Goal: Information Seeking & Learning: Learn about a topic

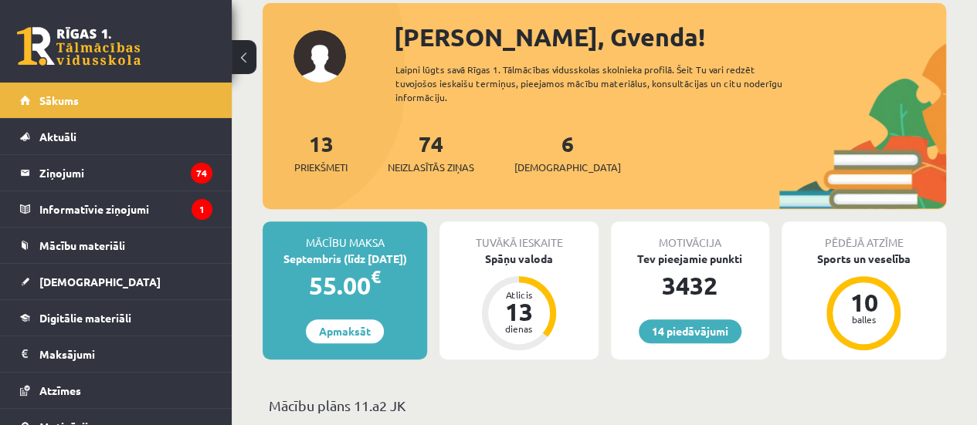
scroll to position [547, 0]
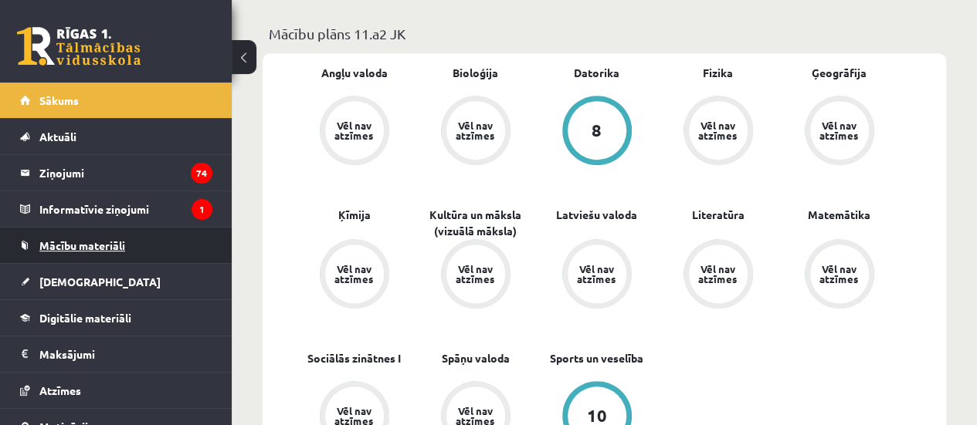
click at [86, 249] on span "Mācību materiāli" at bounding box center [82, 246] width 86 height 14
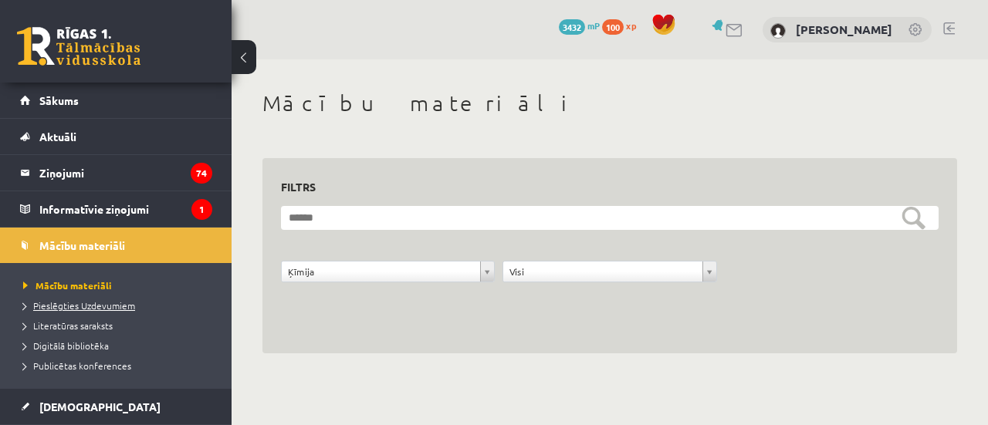
click at [141, 307] on link "Pieslēgties Uzdevumiem" at bounding box center [119, 306] width 193 height 14
click at [73, 331] on li "Literatūras saraksts" at bounding box center [119, 326] width 193 height 20
click at [73, 368] on span "Publicētas konferences" at bounding box center [77, 366] width 108 height 12
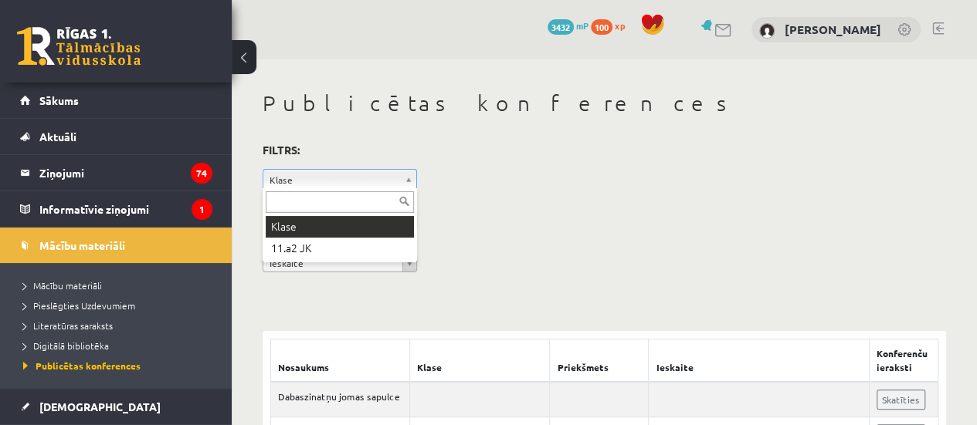
click at [315, 201] on input "text" at bounding box center [340, 202] width 148 height 22
type input "*"
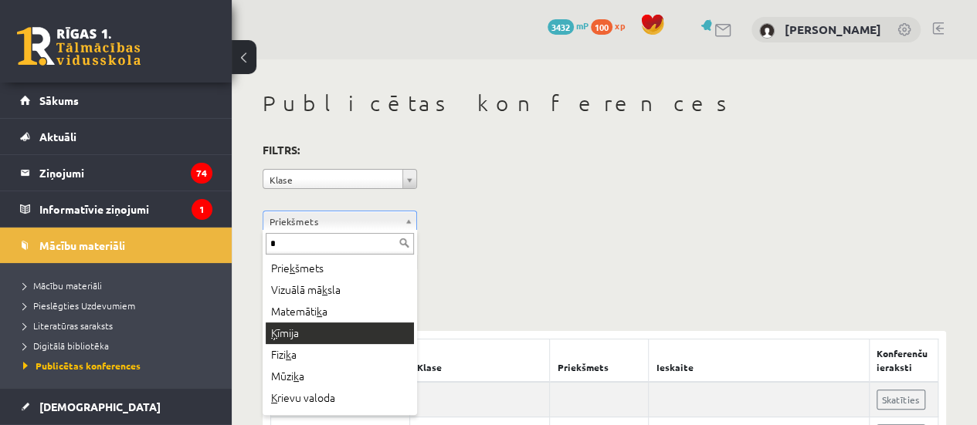
type input "*"
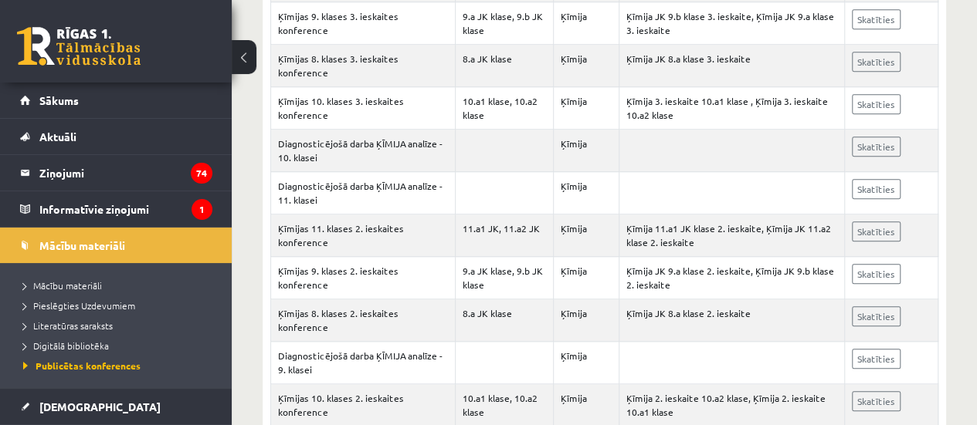
scroll to position [591, 0]
click at [877, 308] on link "Skatīties" at bounding box center [876, 318] width 49 height 20
